Goal: Task Accomplishment & Management: Use online tool/utility

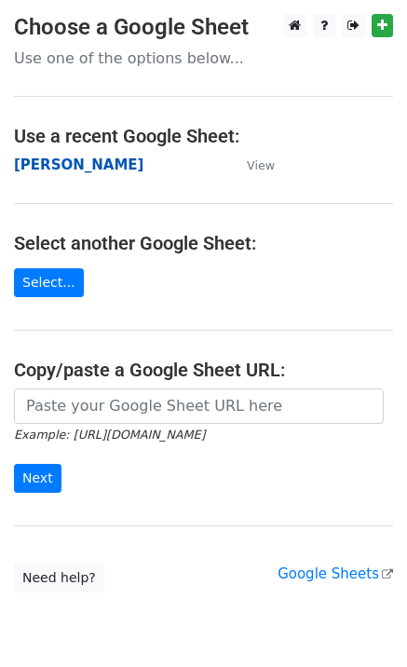
click at [41, 166] on strong "[PERSON_NAME]" at bounding box center [78, 164] width 129 height 17
click at [69, 167] on strong "[PERSON_NAME]" at bounding box center [78, 164] width 129 height 17
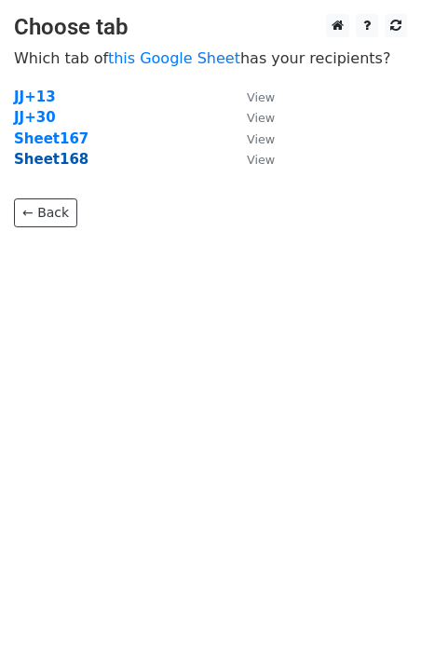
click at [61, 166] on strong "Sheet168" at bounding box center [51, 159] width 74 height 17
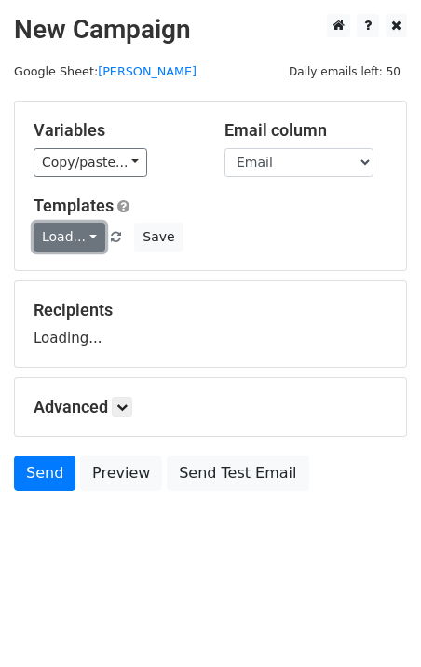
click at [71, 232] on link "Load..." at bounding box center [70, 237] width 72 height 29
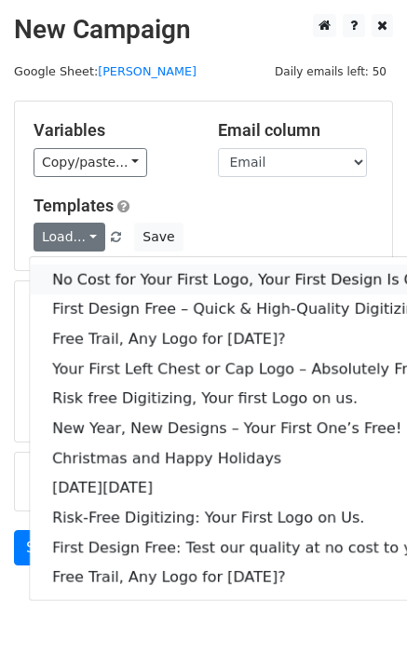
click at [134, 281] on link "No Cost for Your First Logo, Your First Design Is On Us!" at bounding box center [253, 279] width 447 height 30
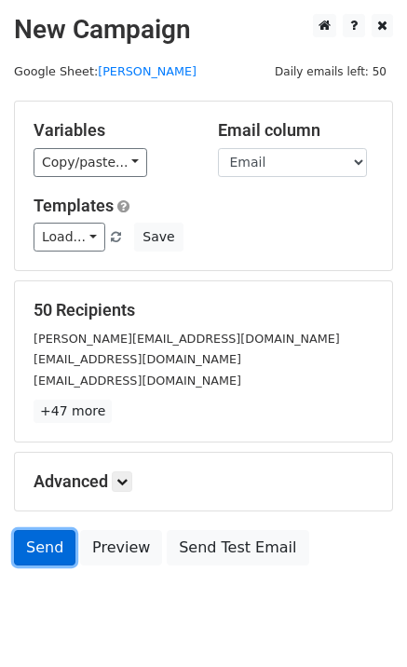
click at [50, 548] on link "Send" at bounding box center [44, 547] width 61 height 35
